Goal: Transaction & Acquisition: Purchase product/service

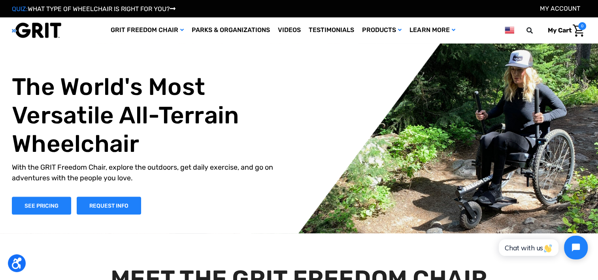
click at [50, 208] on link "SEE PRICING" at bounding box center [41, 205] width 59 height 18
